Goal: Task Accomplishment & Management: Manage account settings

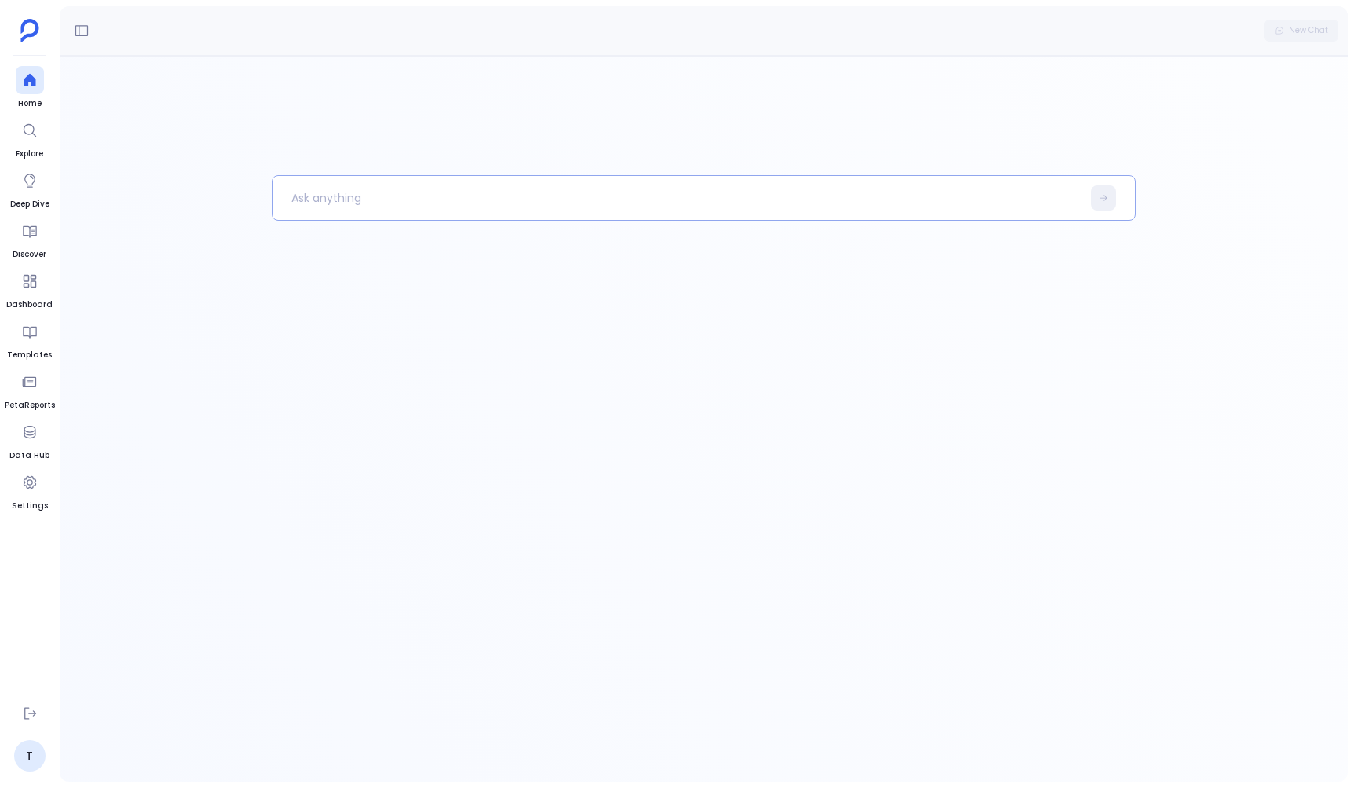
click at [360, 193] on p at bounding box center [677, 198] width 809 height 41
click at [20, 767] on link "T" at bounding box center [29, 755] width 31 height 31
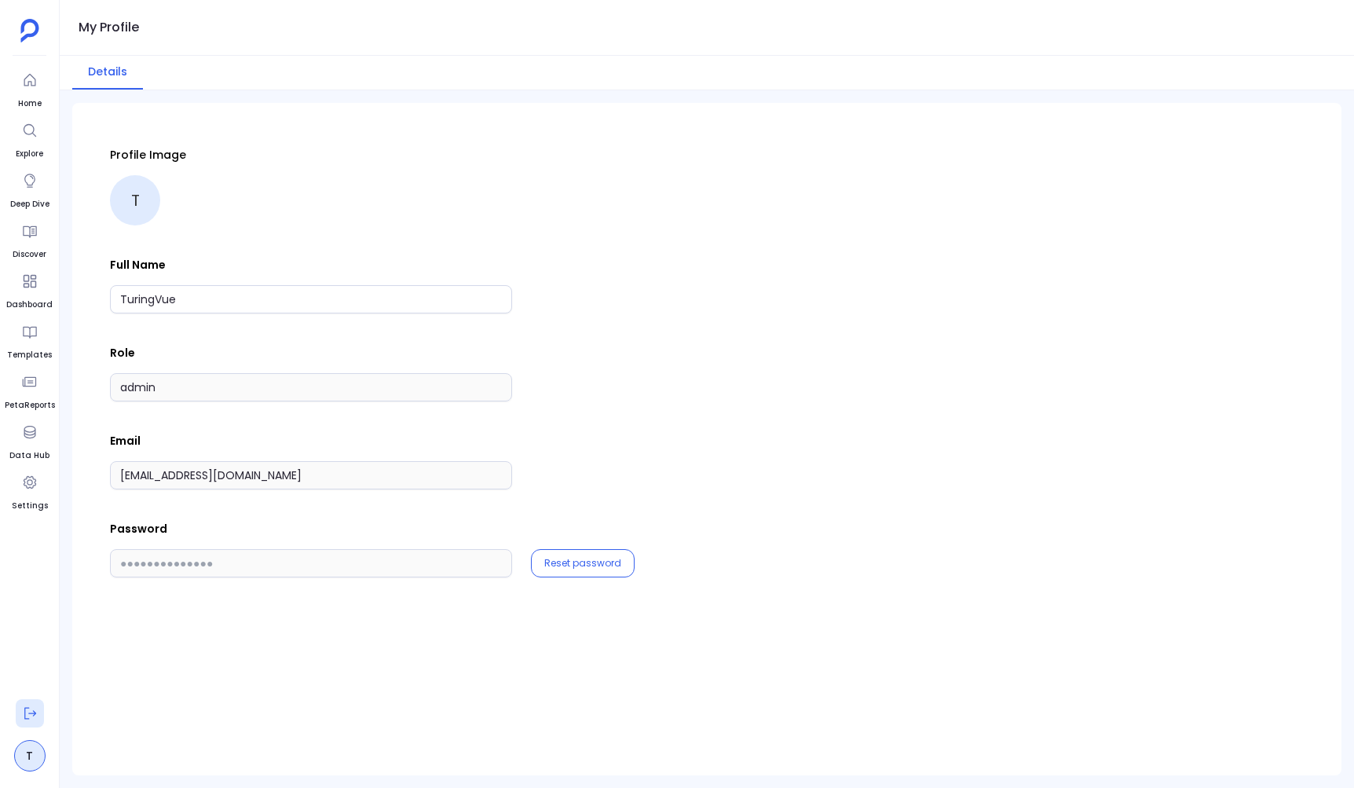
click at [25, 716] on icon at bounding box center [30, 713] width 16 height 16
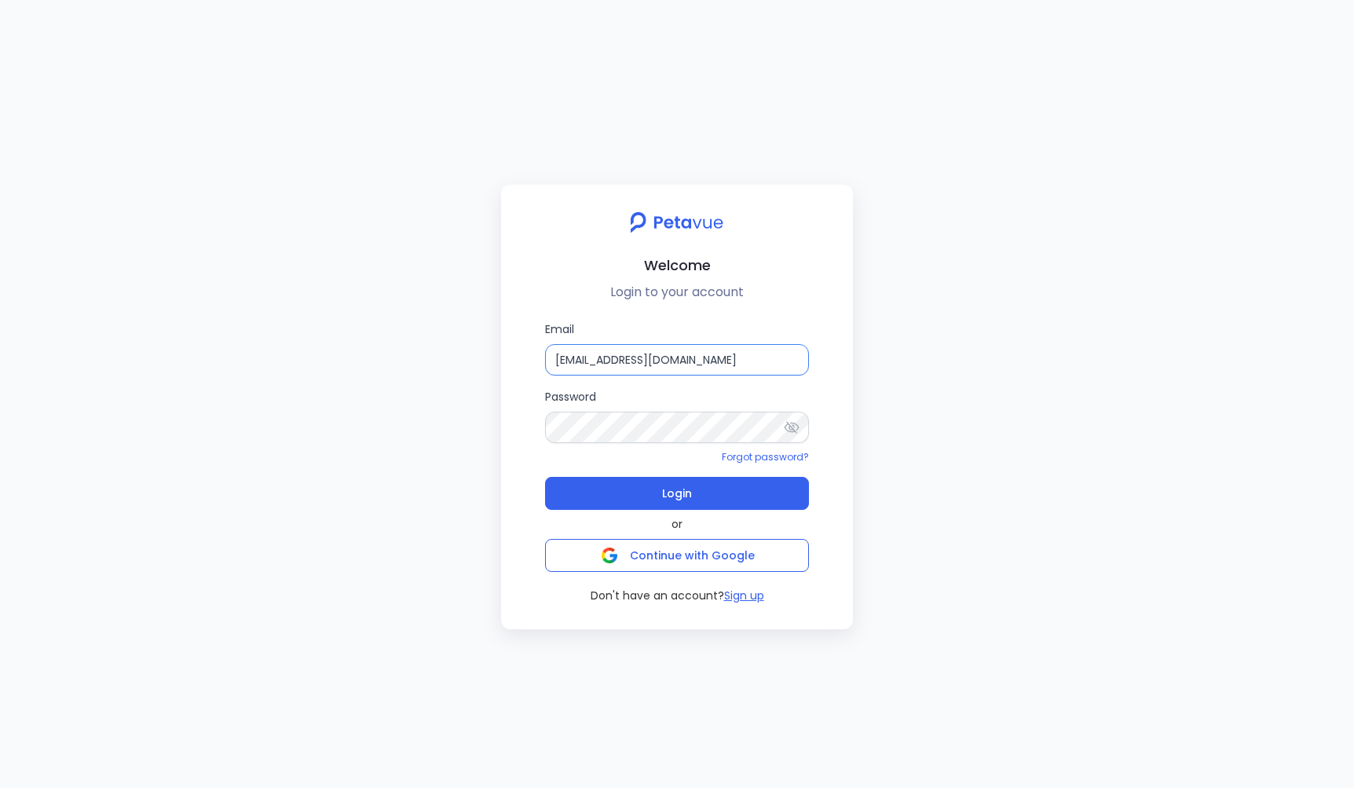
click at [704, 363] on input "[EMAIL_ADDRESS][DOMAIN_NAME]" at bounding box center [677, 359] width 264 height 31
paste input "yellowkyt"
type input "[EMAIL_ADDRESS][DOMAIN_NAME]"
click at [678, 485] on span "Login" at bounding box center [677, 493] width 30 height 22
